Goal: Go to known website: Access a specific website the user already knows

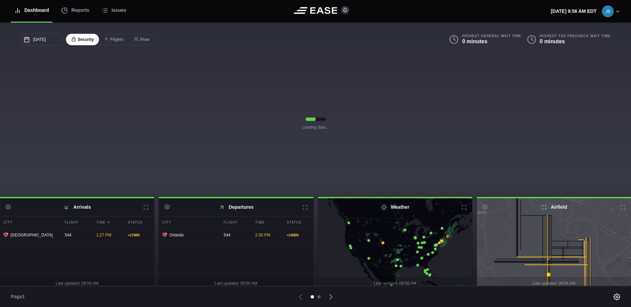
click at [318, 297] on div at bounding box center [318, 296] width 3 height 3
